Goal: Transaction & Acquisition: Book appointment/travel/reservation

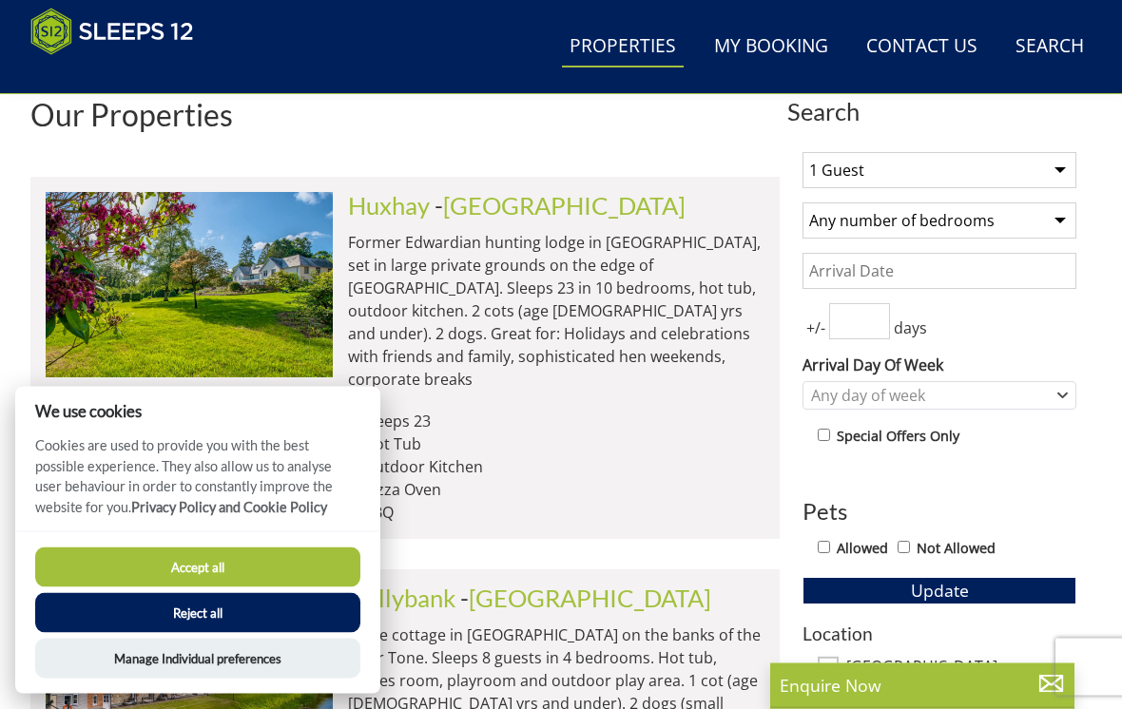
scroll to position [682, 0]
click at [260, 588] on button "Accept all" at bounding box center [197, 568] width 325 height 40
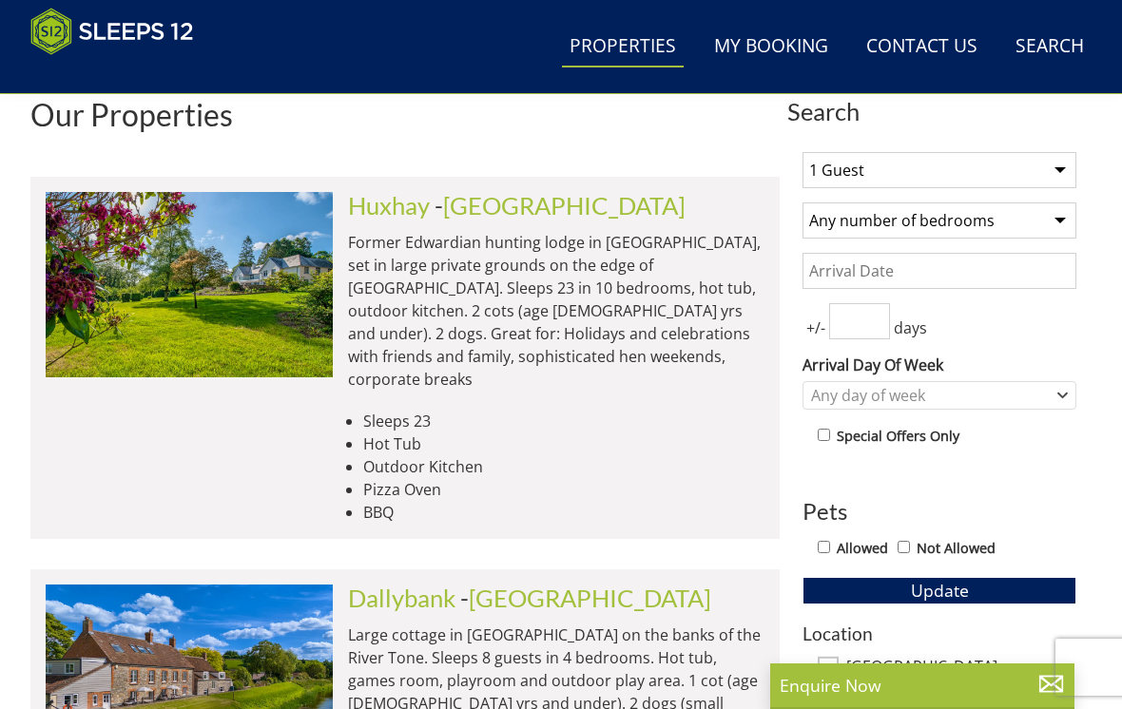
click at [1056, 42] on link "Search Check Availability" at bounding box center [1050, 47] width 84 height 43
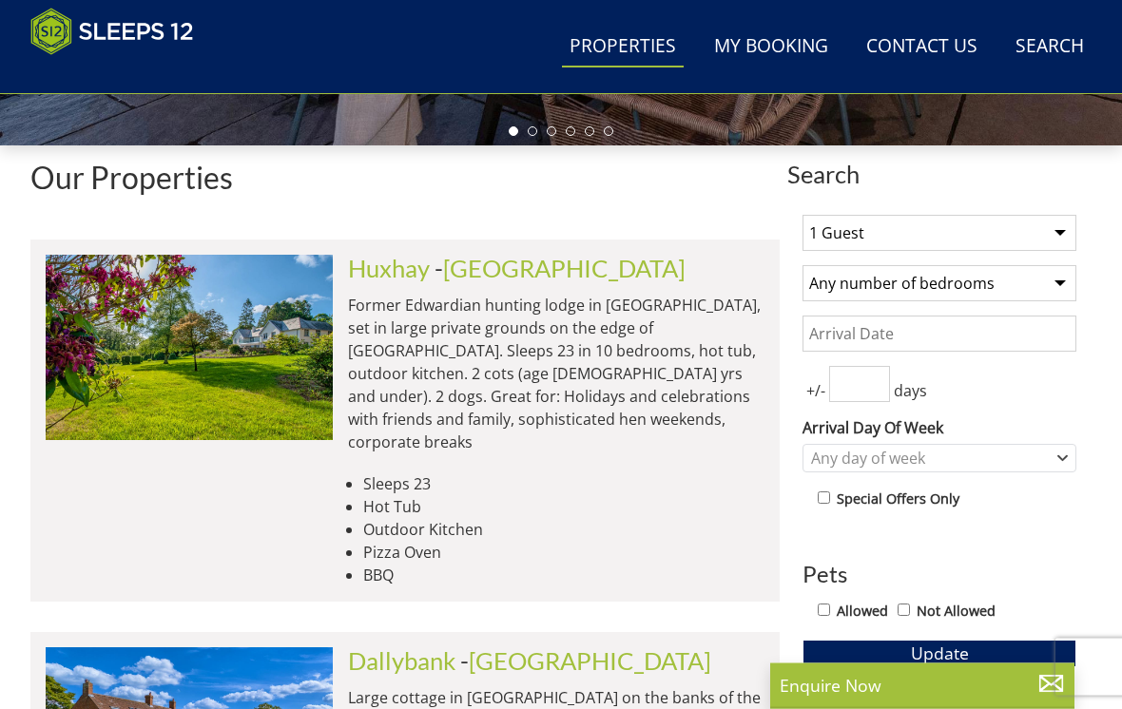
click at [943, 333] on input "Date" at bounding box center [940, 335] width 274 height 36
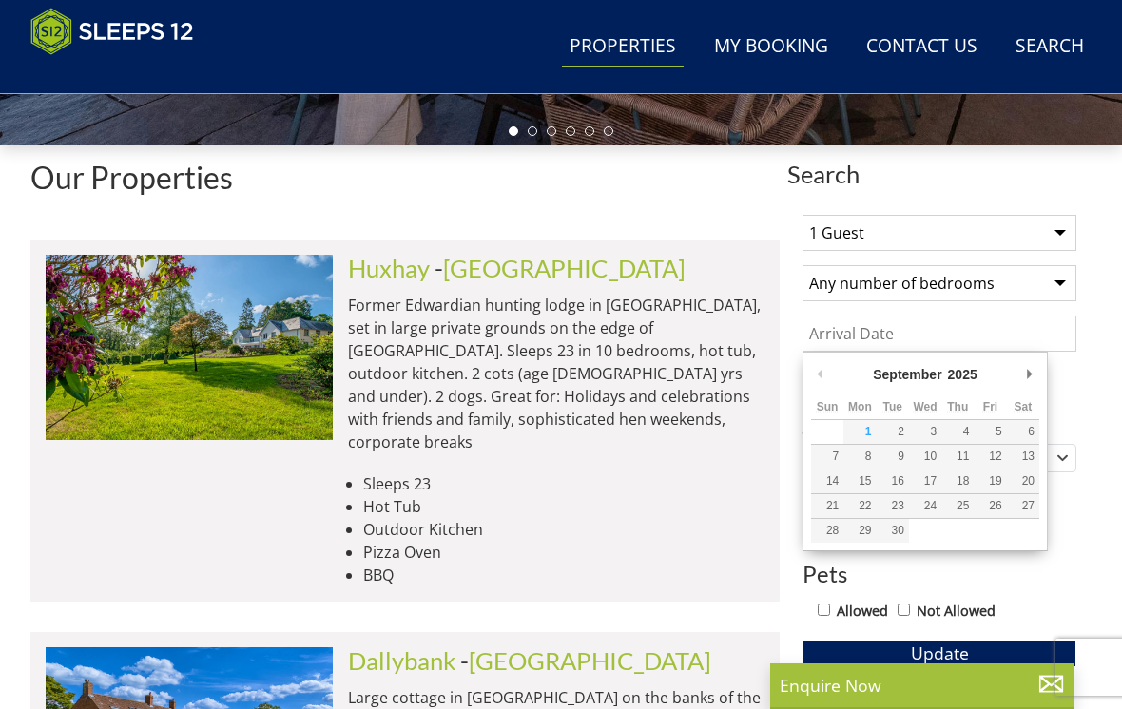
scroll to position [618, 0]
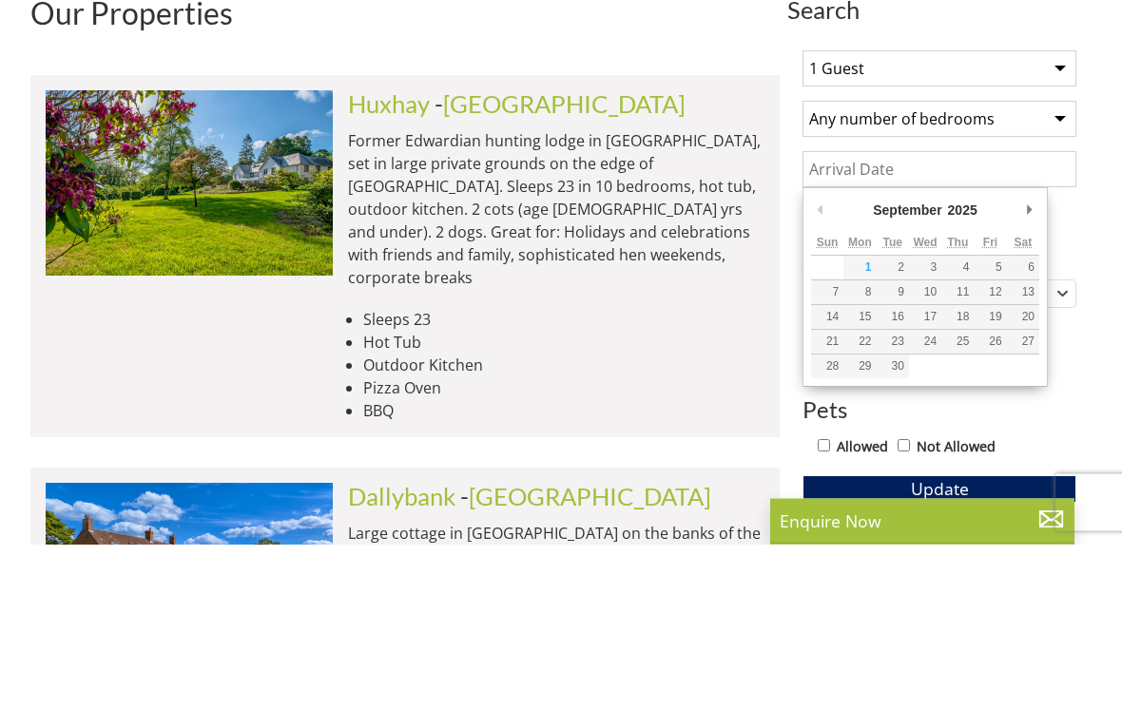
type input "[DATE]"
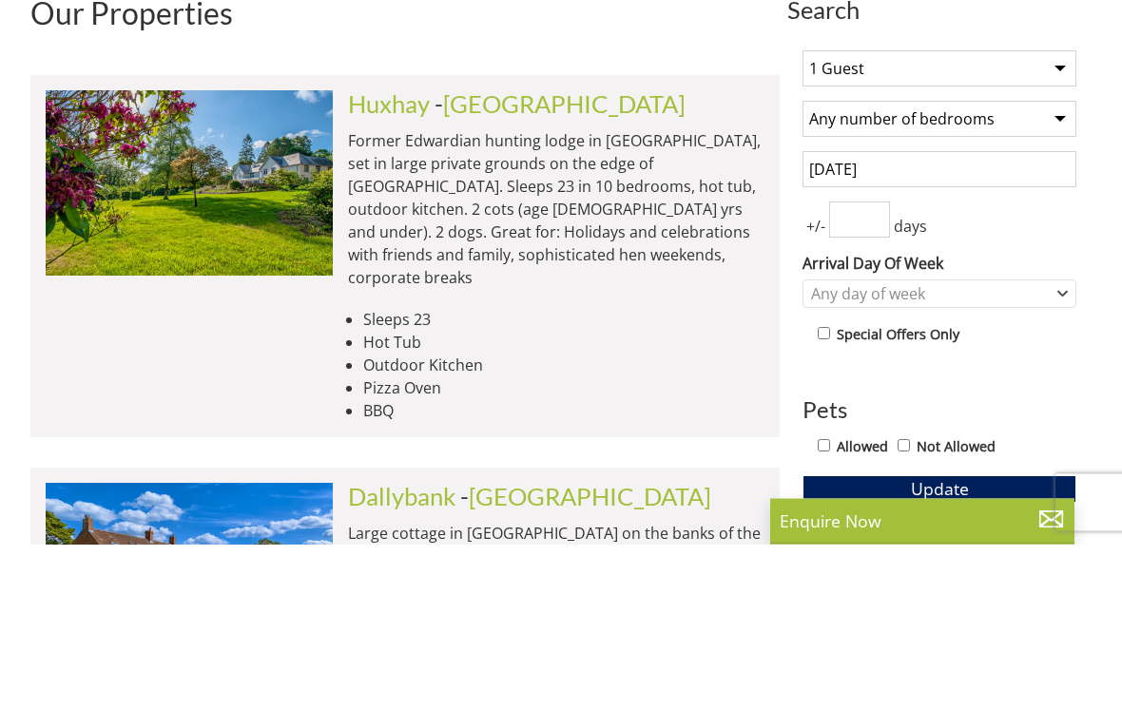
scroll to position [783, 0]
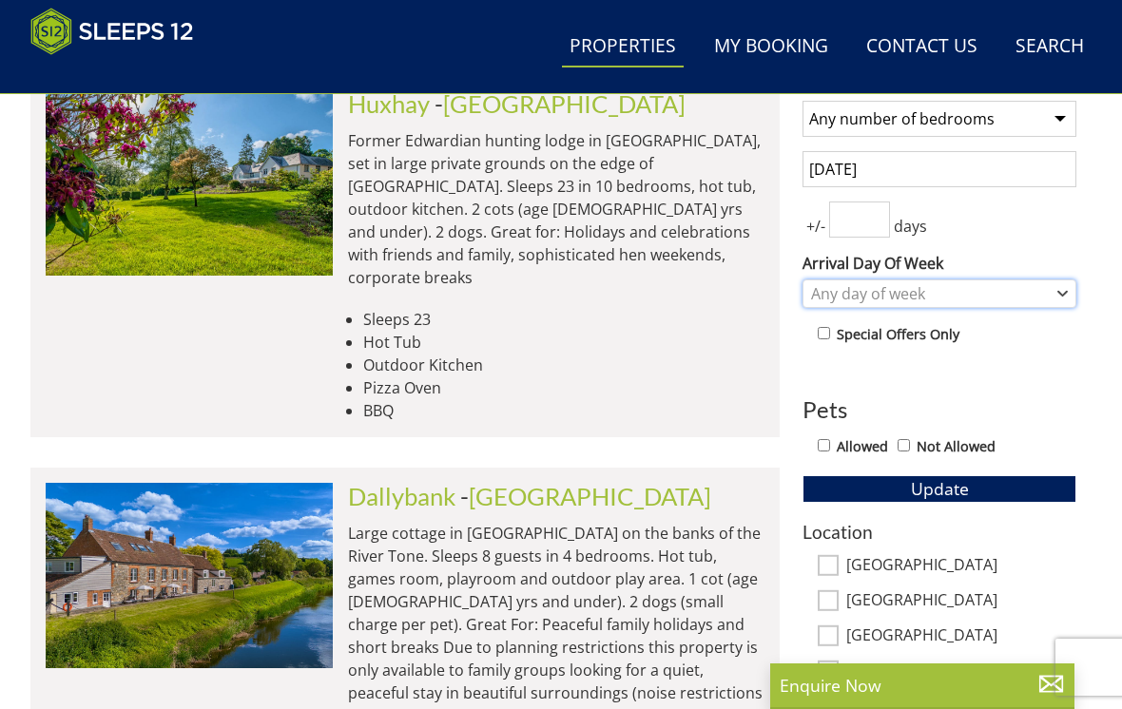
click at [947, 296] on div "Any day of week" at bounding box center [929, 293] width 246 height 21
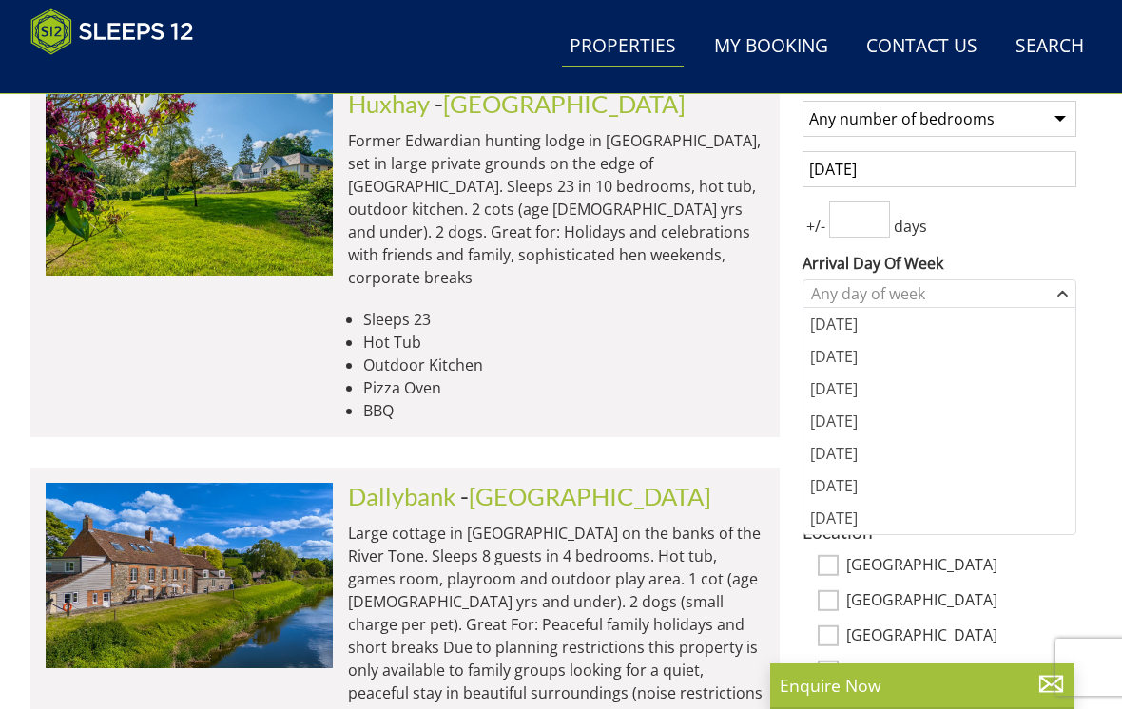
click at [865, 457] on div "[DATE]" at bounding box center [939, 453] width 272 height 32
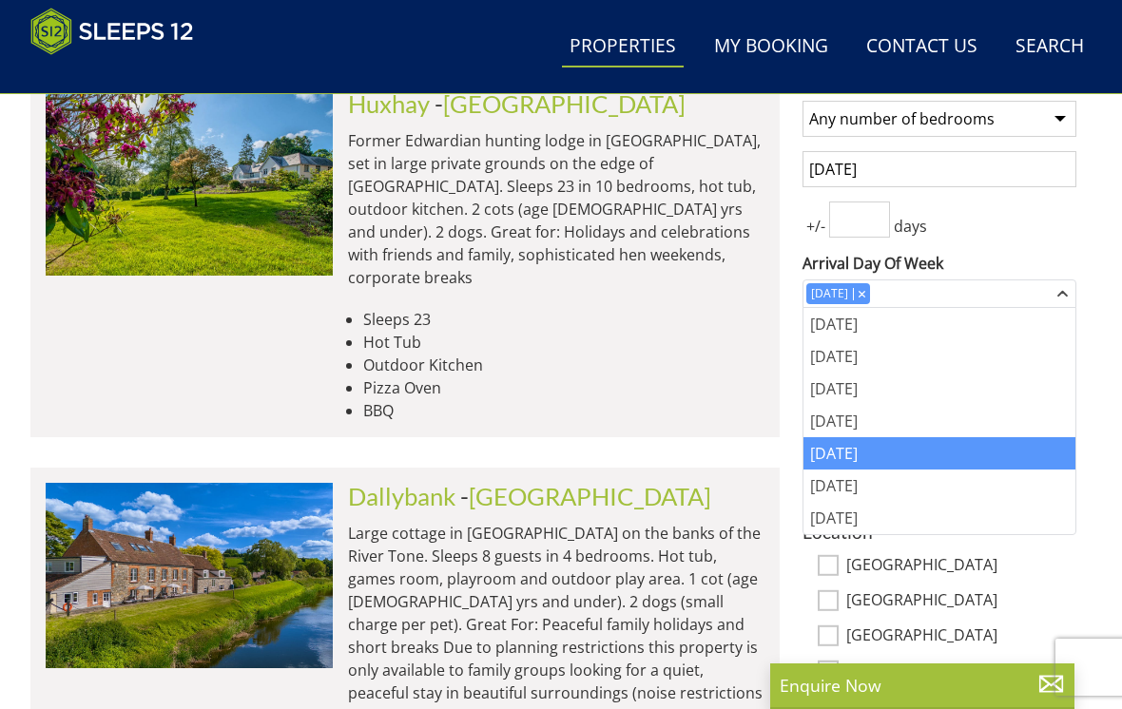
click at [1050, 244] on div "1 Guest 2 Guests 3 Guests 4 Guests 5 Guests 6 Guests 7 Guests 8 Guests 9 Guests…" at bounding box center [939, 553] width 304 height 1037
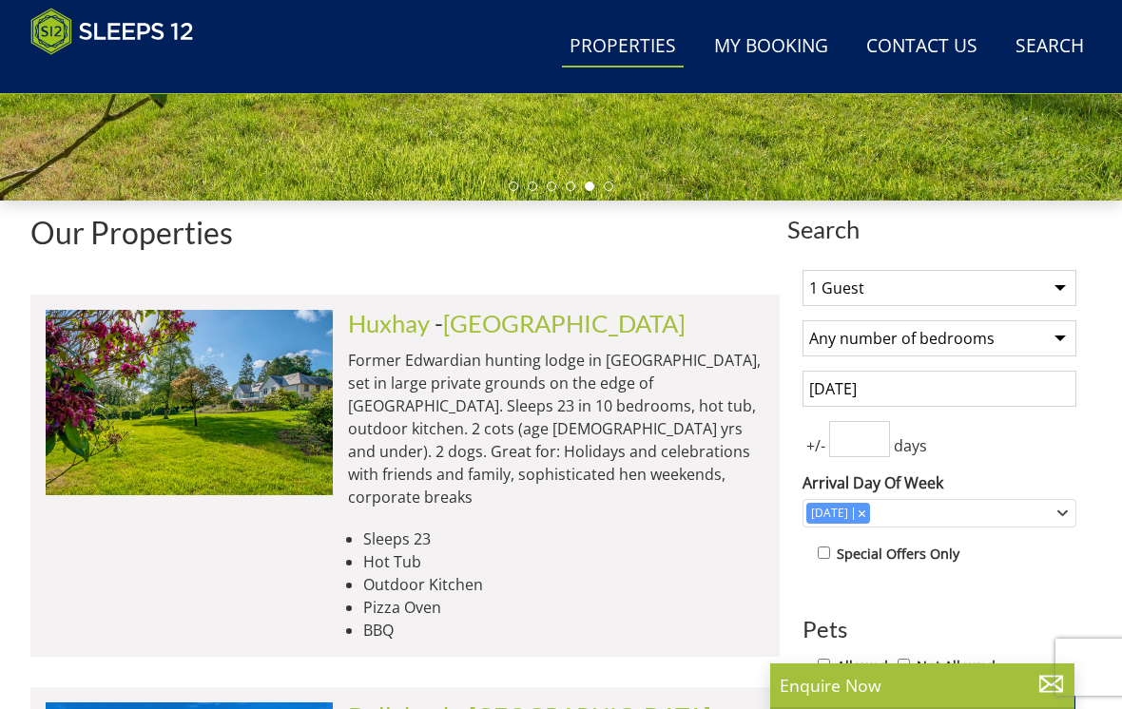
scroll to position [540, 0]
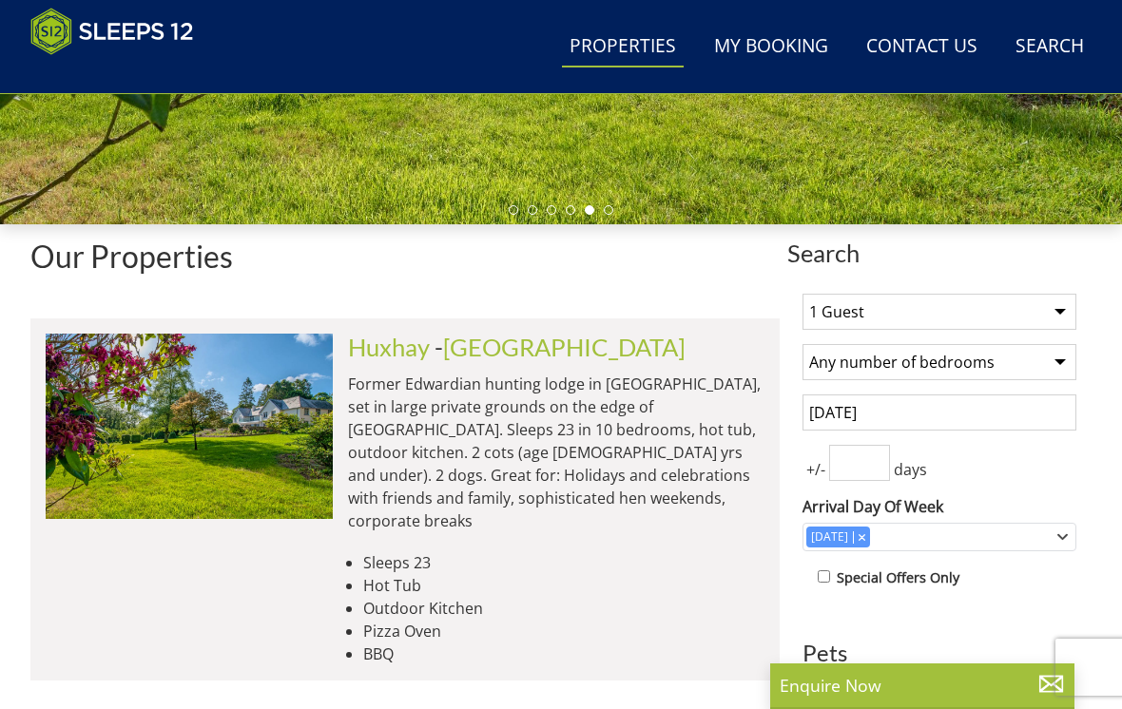
click at [1034, 315] on select "1 Guest 2 Guests 3 Guests 4 Guests 5 Guests 6 Guests 7 Guests 8 Guests 9 Guests…" at bounding box center [940, 312] width 274 height 36
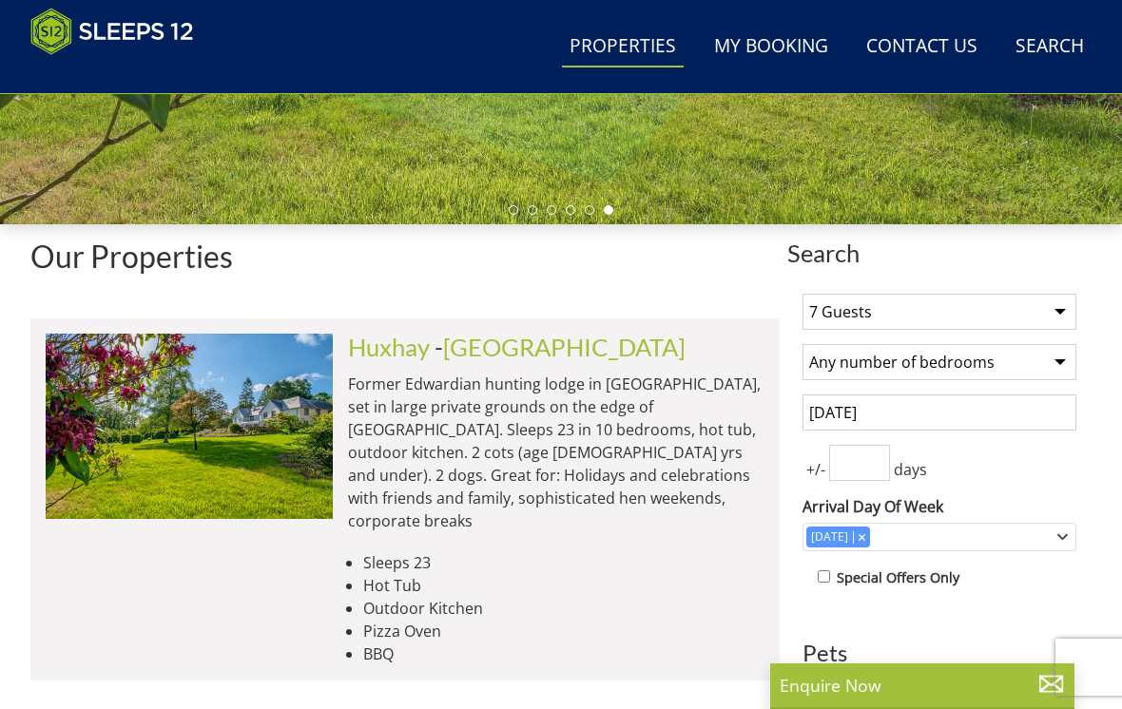
click at [1046, 315] on select "1 Guest 2 Guests 3 Guests 4 Guests 5 Guests 6 Guests 7 Guests 8 Guests 9 Guests…" at bounding box center [940, 312] width 274 height 36
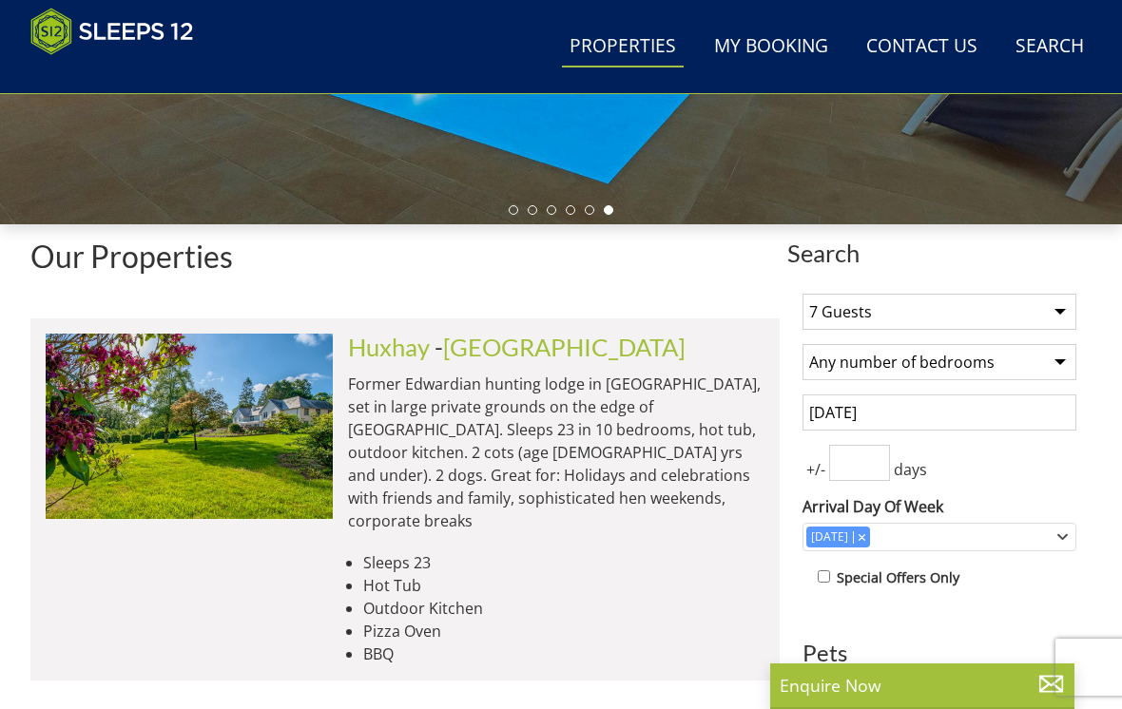
select select "8"
click at [1029, 360] on select "Any number of bedrooms 3 Bedrooms 4 Bedrooms 5 Bedrooms 6 Bedrooms 7 Bedrooms 8…" at bounding box center [940, 362] width 274 height 36
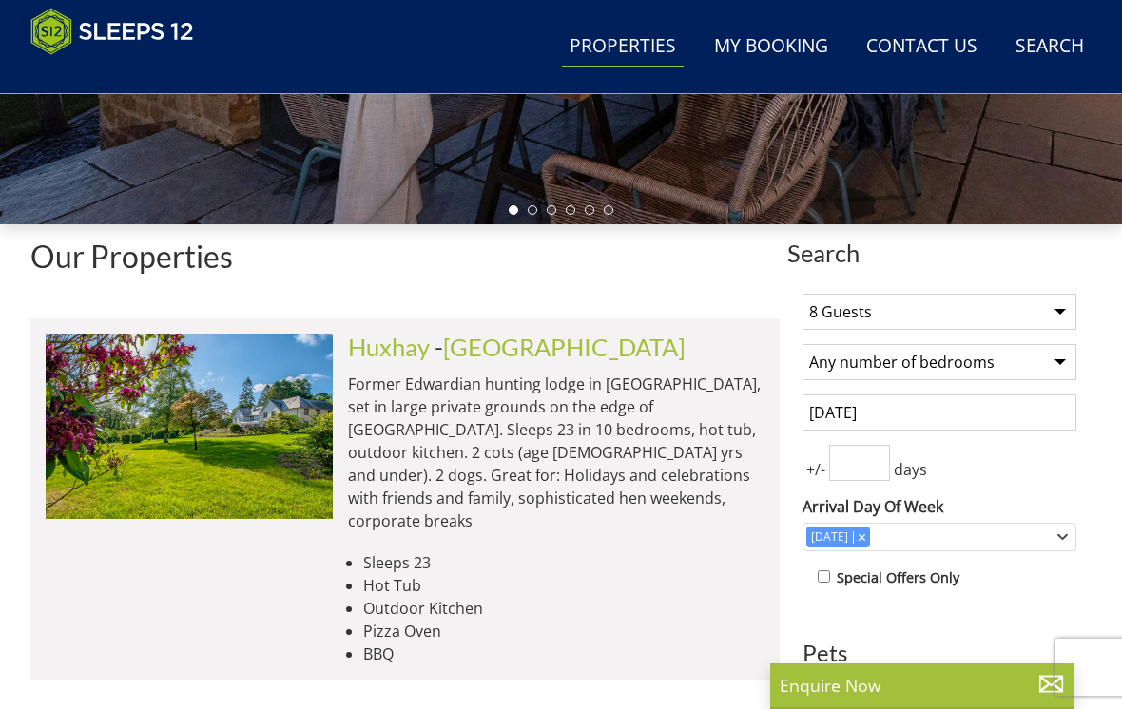
select select "5"
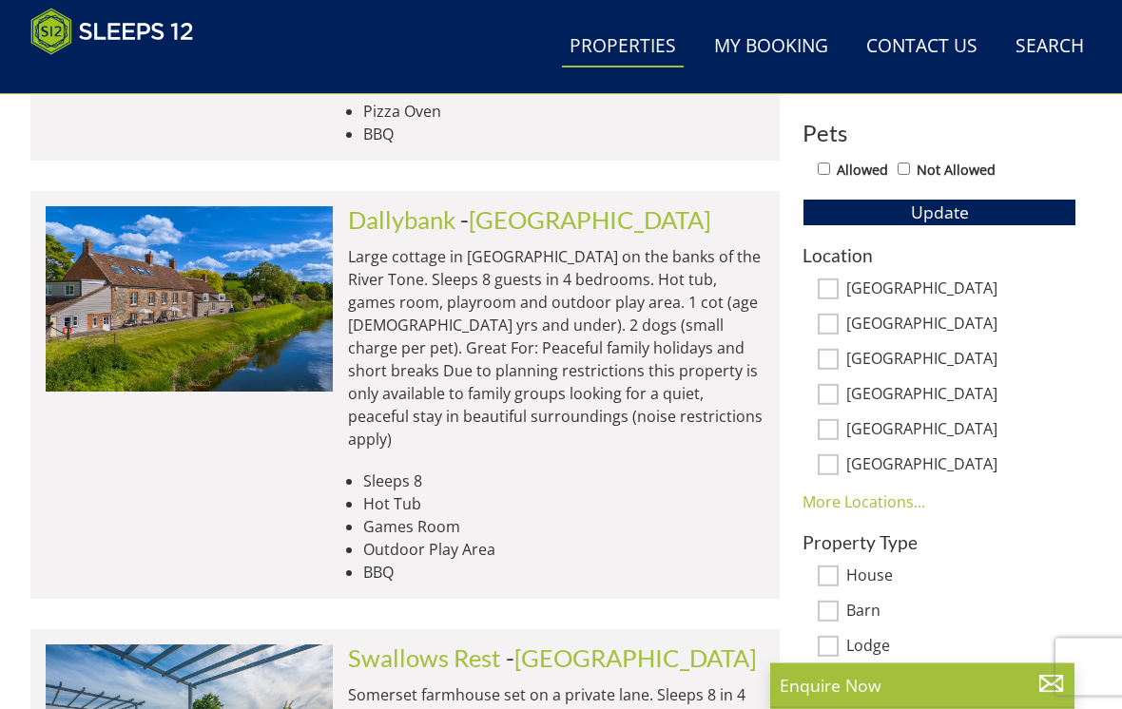
scroll to position [1060, 0]
click at [899, 507] on link "More Locations..." at bounding box center [864, 502] width 123 height 21
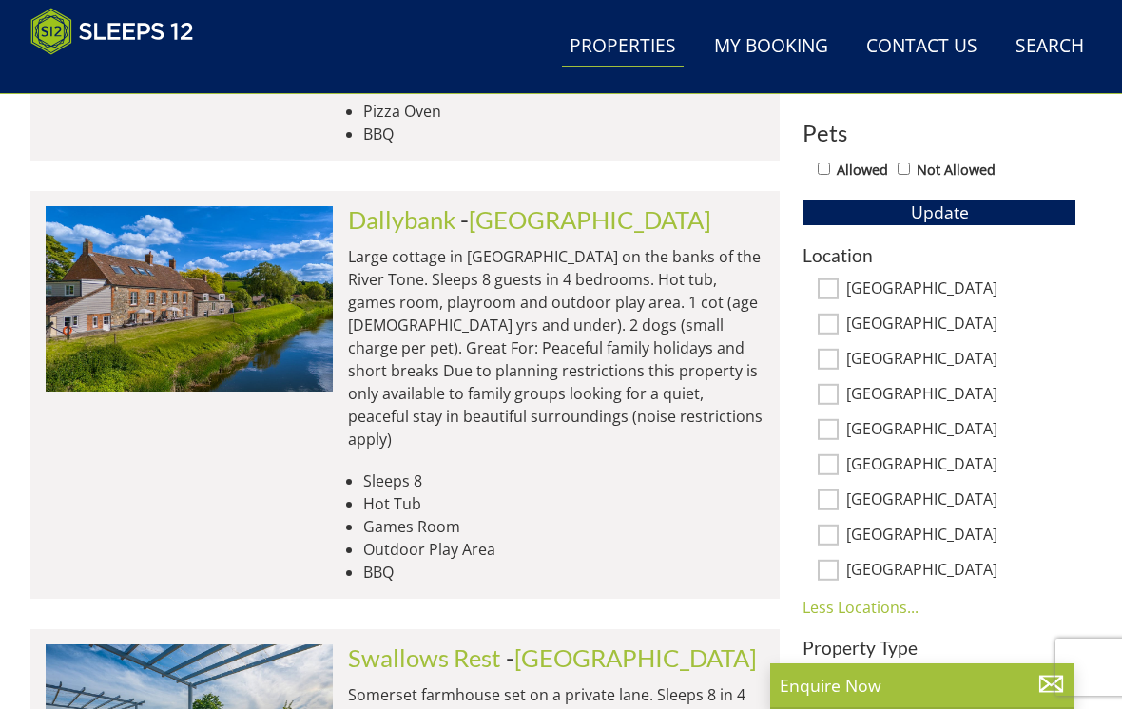
click at [833, 500] on input "[GEOGRAPHIC_DATA]" at bounding box center [828, 500] width 21 height 21
checkbox input "true"
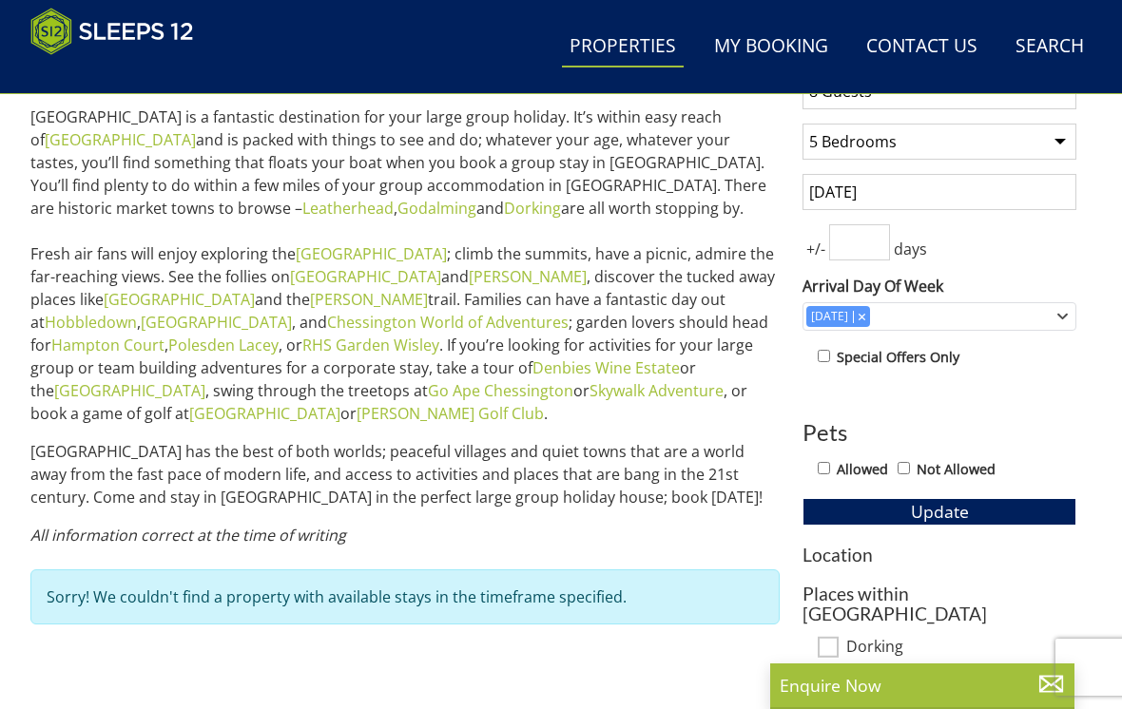
scroll to position [758, 0]
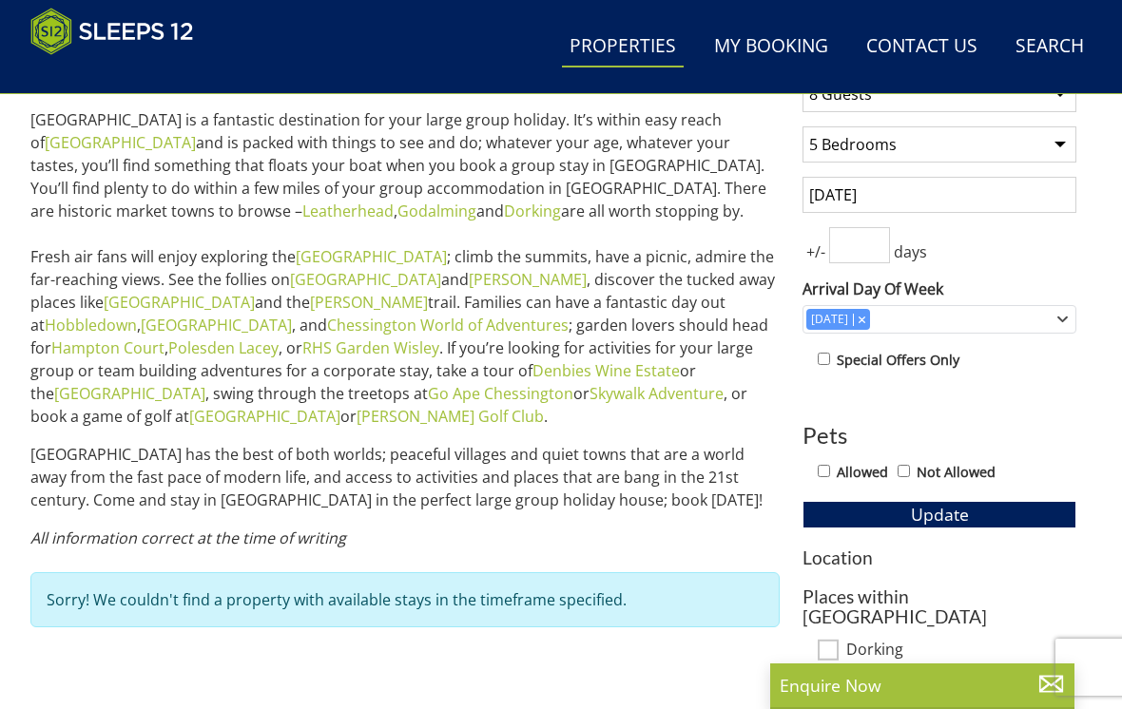
click at [975, 512] on button "Update" at bounding box center [940, 514] width 274 height 27
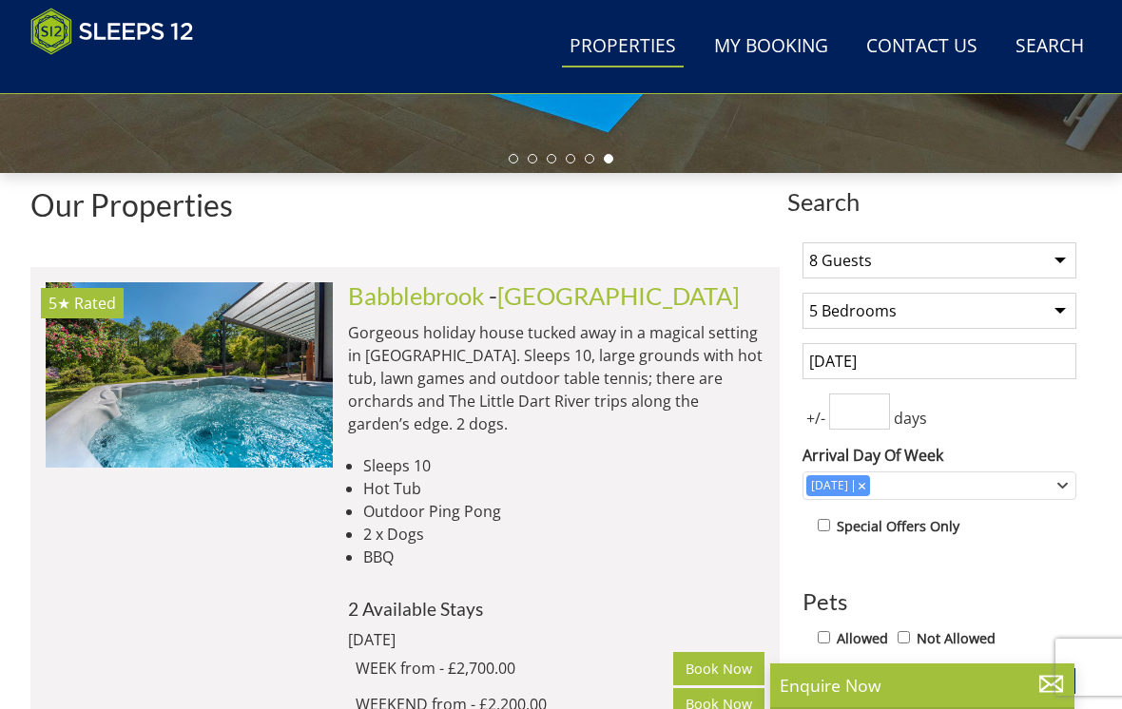
scroll to position [590, 0]
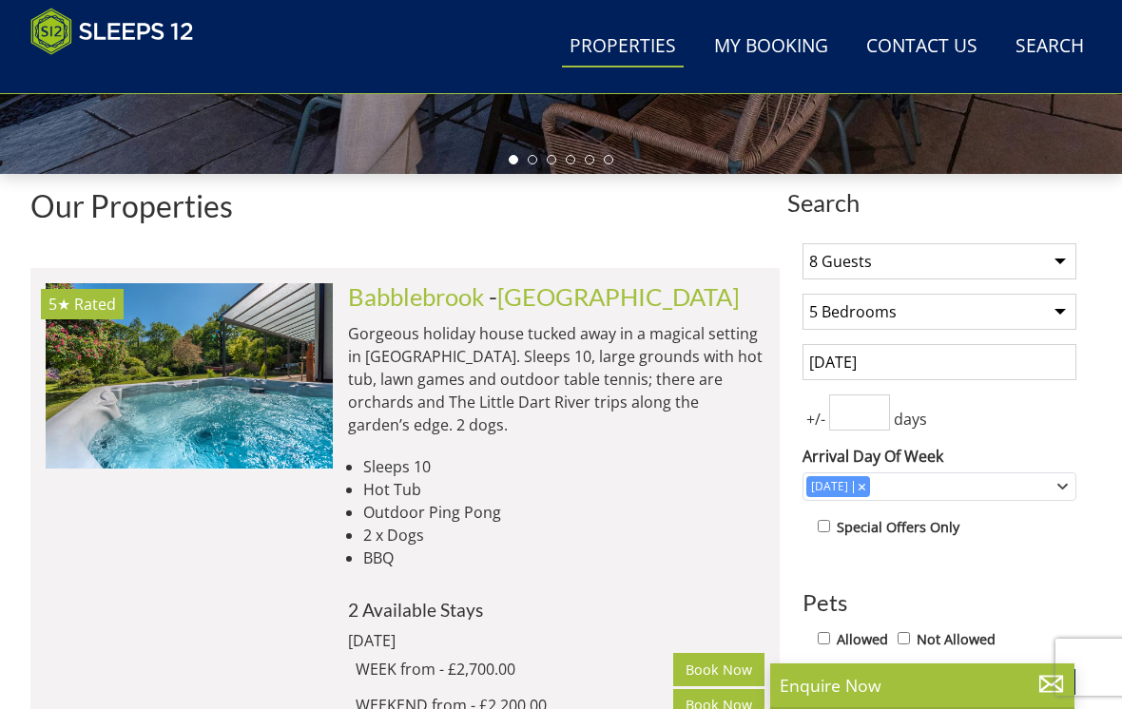
click at [245, 389] on img at bounding box center [189, 375] width 287 height 185
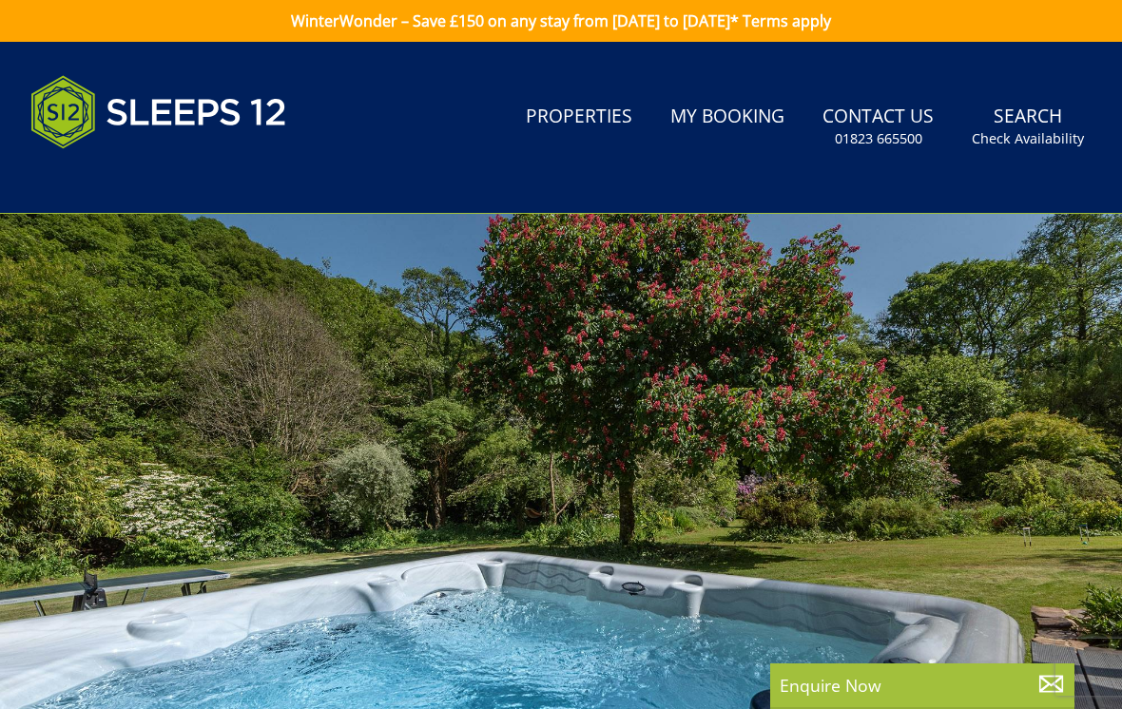
scroll to position [590, 0]
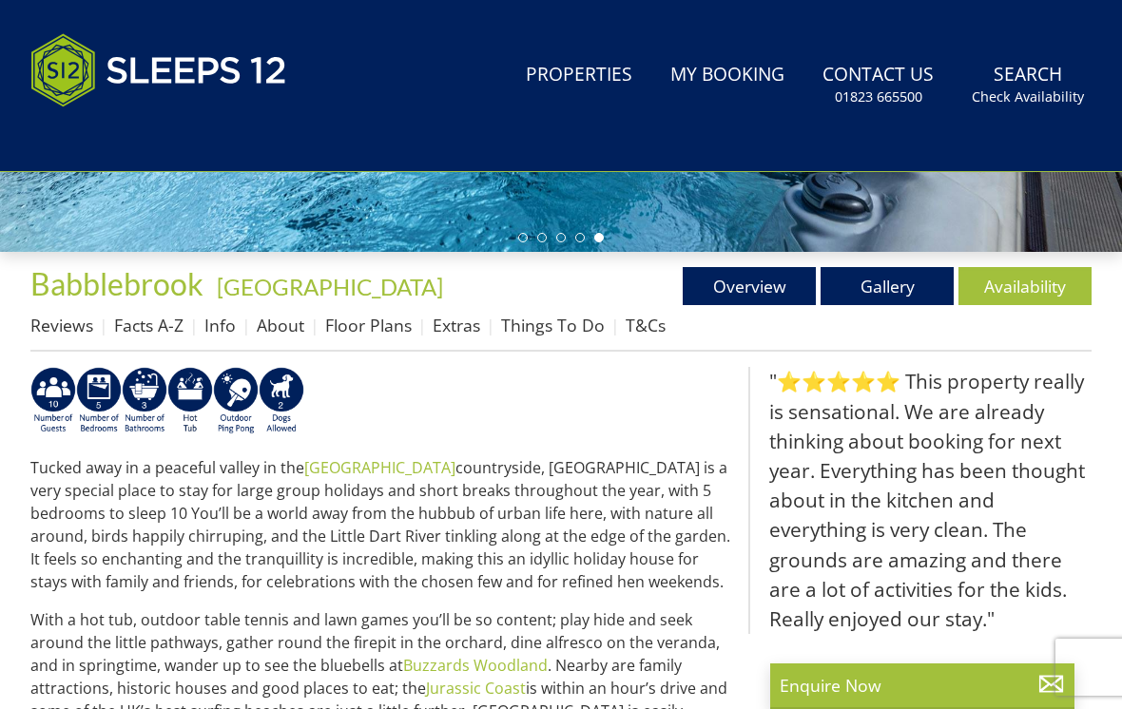
select select "8"
select select "5"
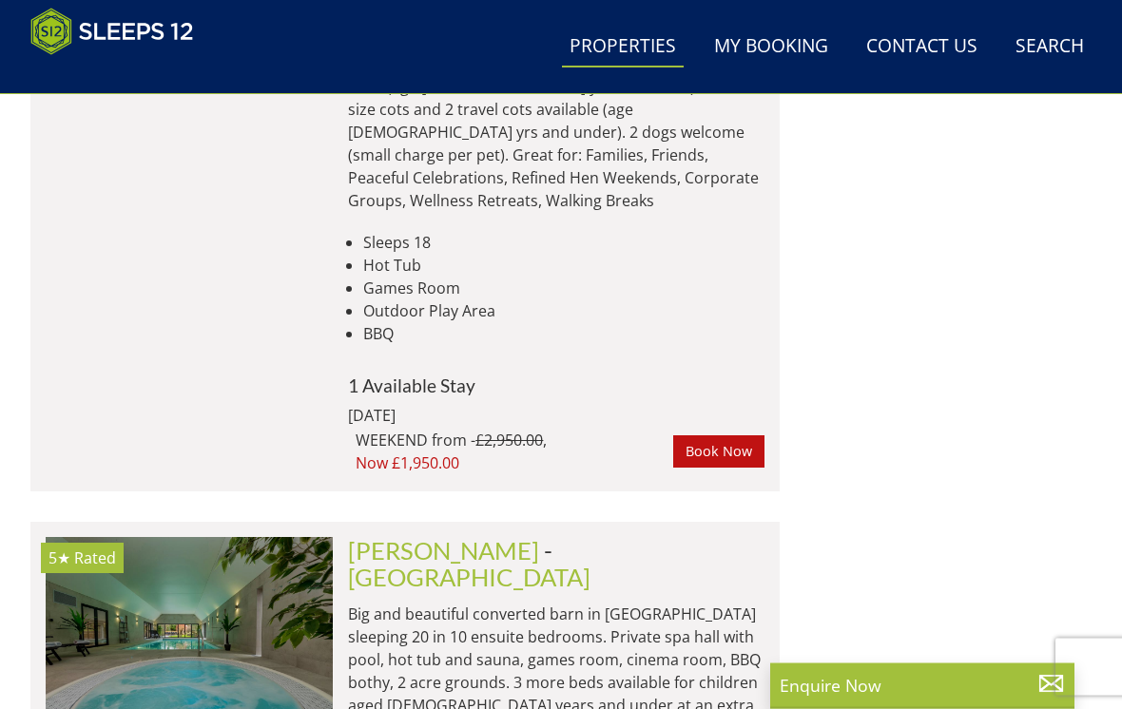
scroll to position [5512, 0]
click at [166, 537] on img at bounding box center [189, 629] width 287 height 185
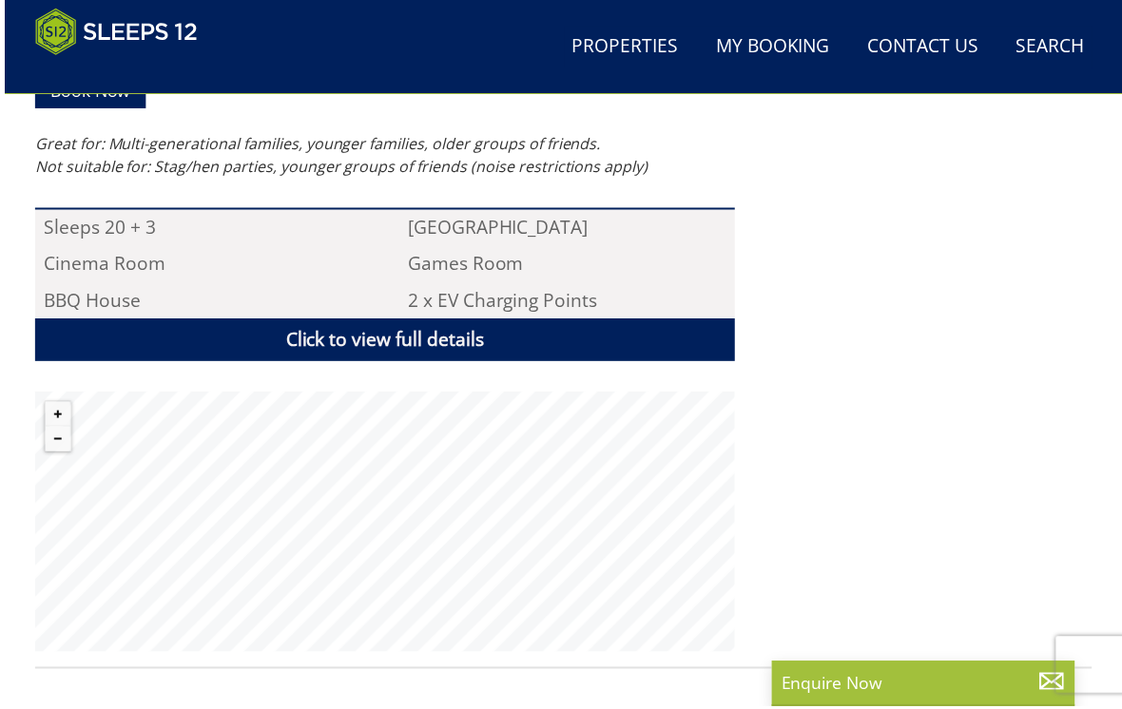
scroll to position [1265, 0]
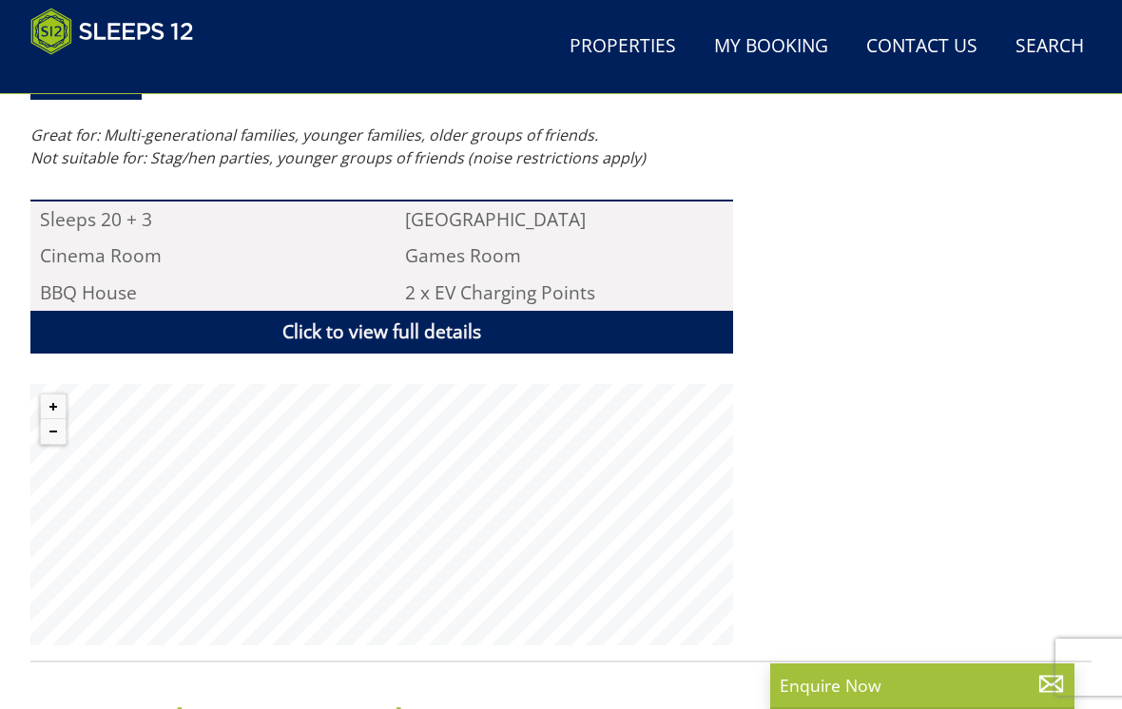
click at [48, 419] on button "Zoom out" at bounding box center [53, 431] width 25 height 25
click at [55, 419] on button "Zoom out" at bounding box center [53, 431] width 25 height 25
click at [332, 311] on link "Click to view full details" at bounding box center [381, 332] width 703 height 43
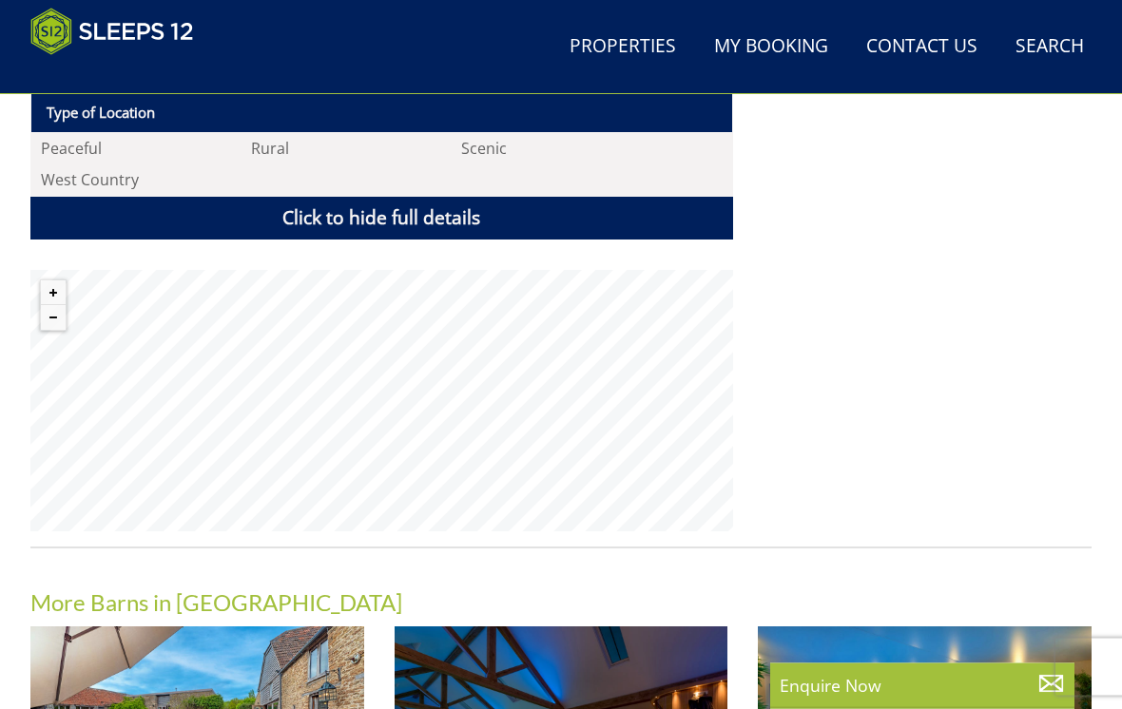
scroll to position [2907, 0]
click at [42, 305] on button "Zoom out" at bounding box center [53, 317] width 25 height 25
click at [44, 305] on button "Zoom out" at bounding box center [53, 317] width 25 height 25
click at [48, 305] on button "Zoom out" at bounding box center [53, 317] width 25 height 25
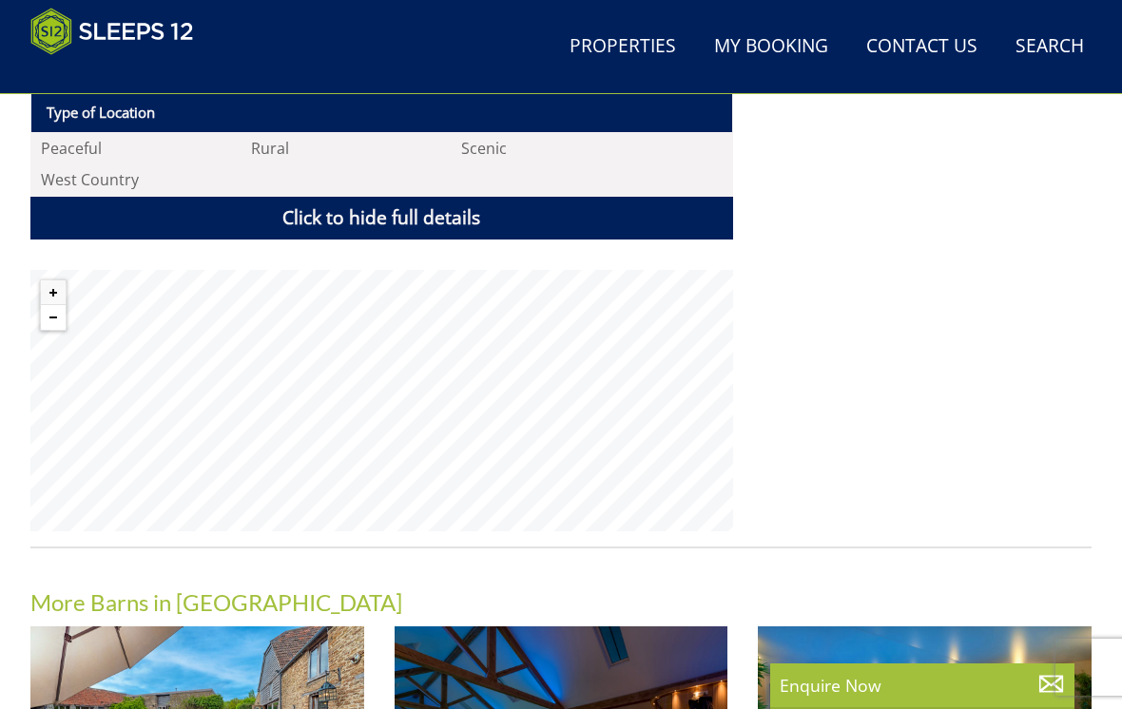
click at [51, 305] on button "Zoom out" at bounding box center [53, 317] width 25 height 25
click at [56, 305] on button "Zoom out" at bounding box center [53, 317] width 25 height 25
click at [49, 305] on button "Zoom out" at bounding box center [53, 317] width 25 height 25
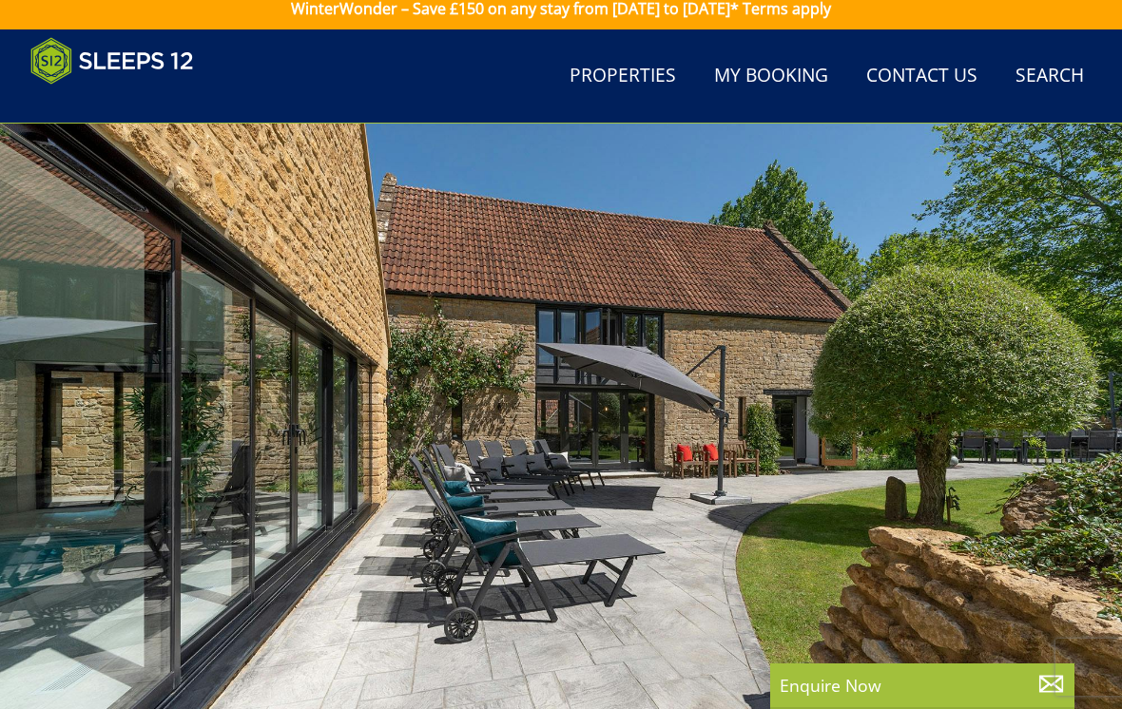
scroll to position [10, 0]
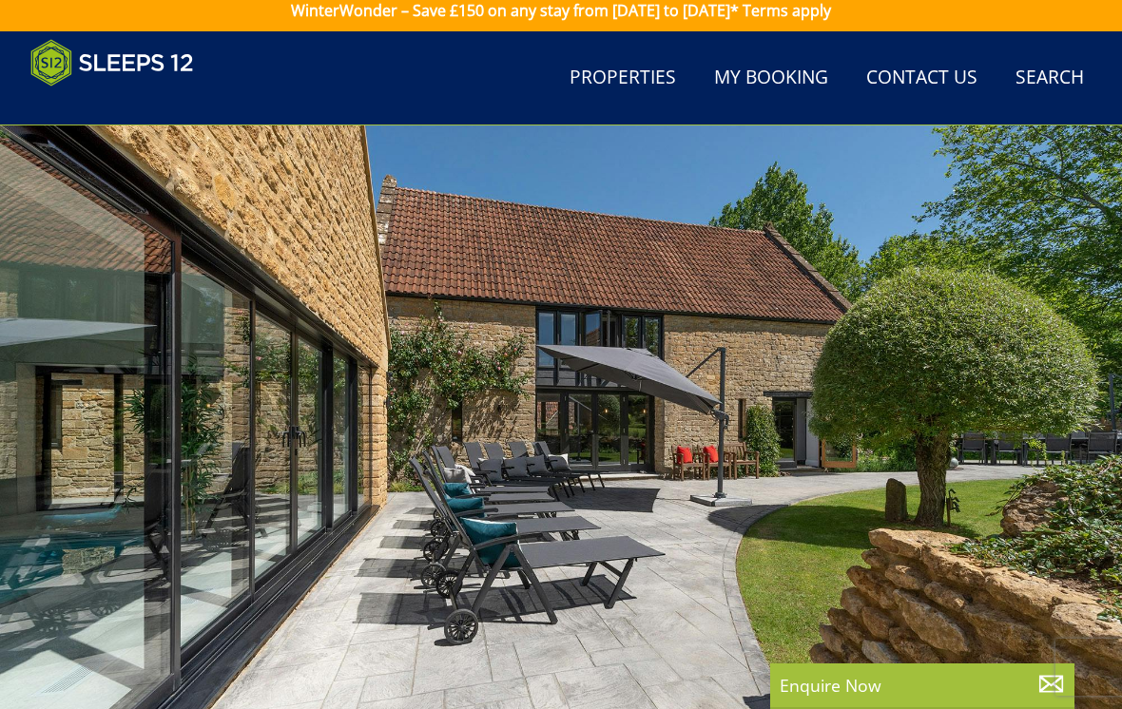
select select "8"
select select "5"
